Goal: Task Accomplishment & Management: Manage account settings

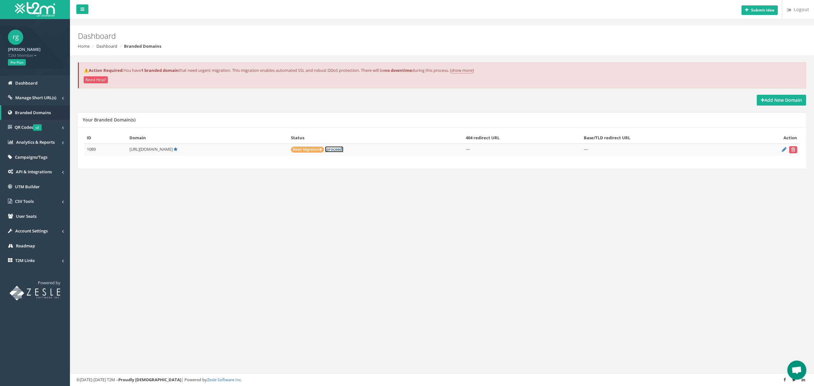
click at [325, 150] on link "[proceed]" at bounding box center [334, 149] width 18 height 6
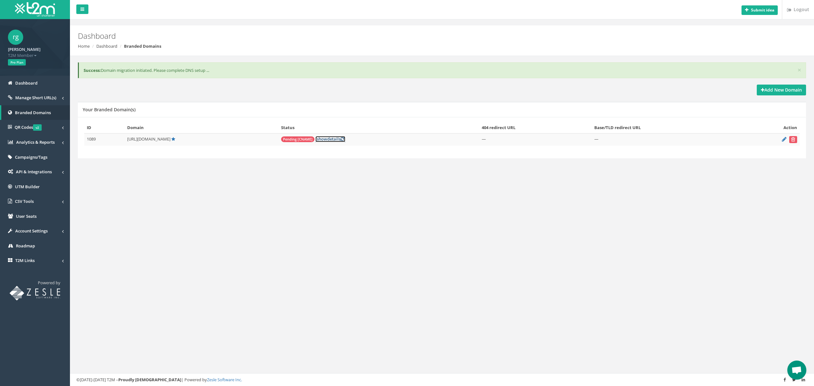
click at [317, 138] on span "show" at bounding box center [322, 139] width 10 height 6
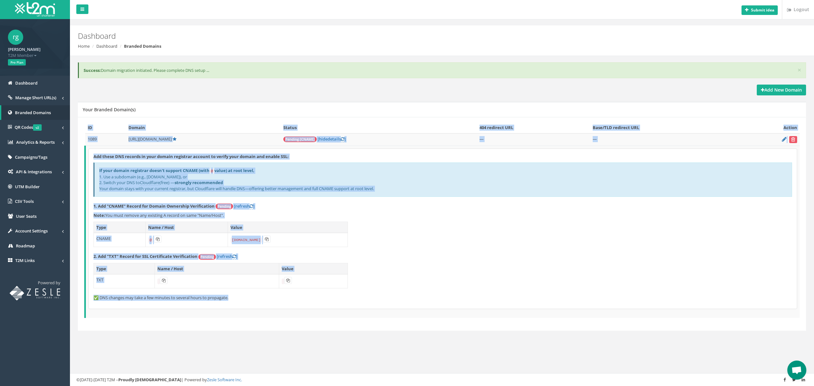
drag, startPoint x: 360, startPoint y: 292, endPoint x: 83, endPoint y: 171, distance: 302.1
click at [83, 171] on div "ID Domain Status 404 redirect URL Base/TLD redirect URL Action 1089 [URL][DOMAI…" at bounding box center [442, 224] width 728 height 214
copy div "ID Domain Status 404 redirect URL Base/TLD redirect URL Action 1089 [URL][DOMAI…"
click at [160, 283] on button at bounding box center [164, 280] width 8 height 7
click at [231, 257] on link "[refresh ]" at bounding box center [227, 256] width 20 height 6
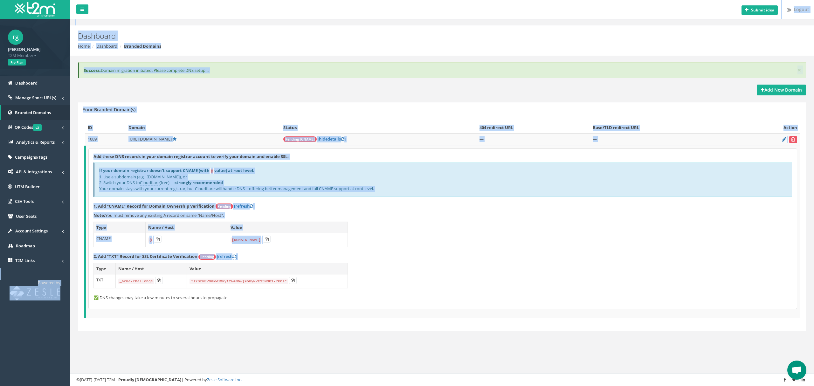
drag, startPoint x: 370, startPoint y: 290, endPoint x: 304, endPoint y: 284, distance: 65.5
click at [114, 281] on div "Add these DNS records in your domain registrar account to verify your domain an…" at bounding box center [443, 229] width 708 height 160
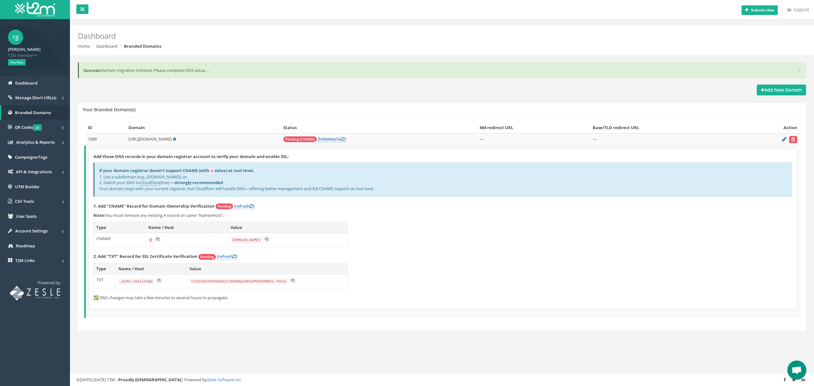
click at [359, 300] on p "✅ DNS changes may take a few minutes to several hours to propagate." at bounding box center [442, 298] width 699 height 6
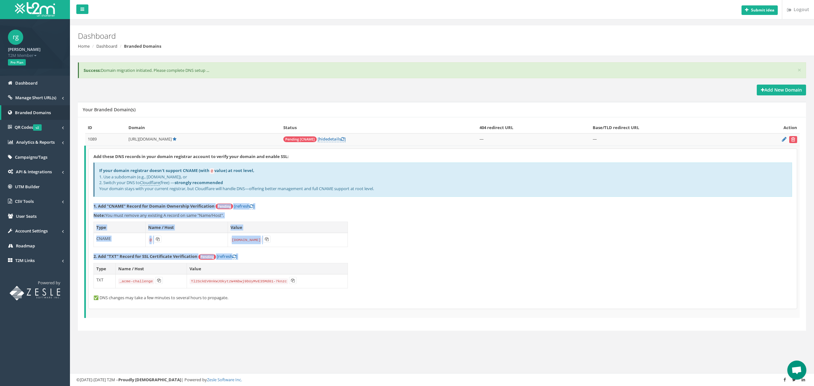
drag, startPoint x: 356, startPoint y: 283, endPoint x: 92, endPoint y: 206, distance: 274.6
click at [92, 206] on div "Add these DNS records in your domain registrar account to verify your domain an…" at bounding box center [443, 229] width 708 height 160
copy div "1. Add "CNAME" Record for Domain Ownership Verification Pending [refresh ] Note…"
